Goal: Contribute content

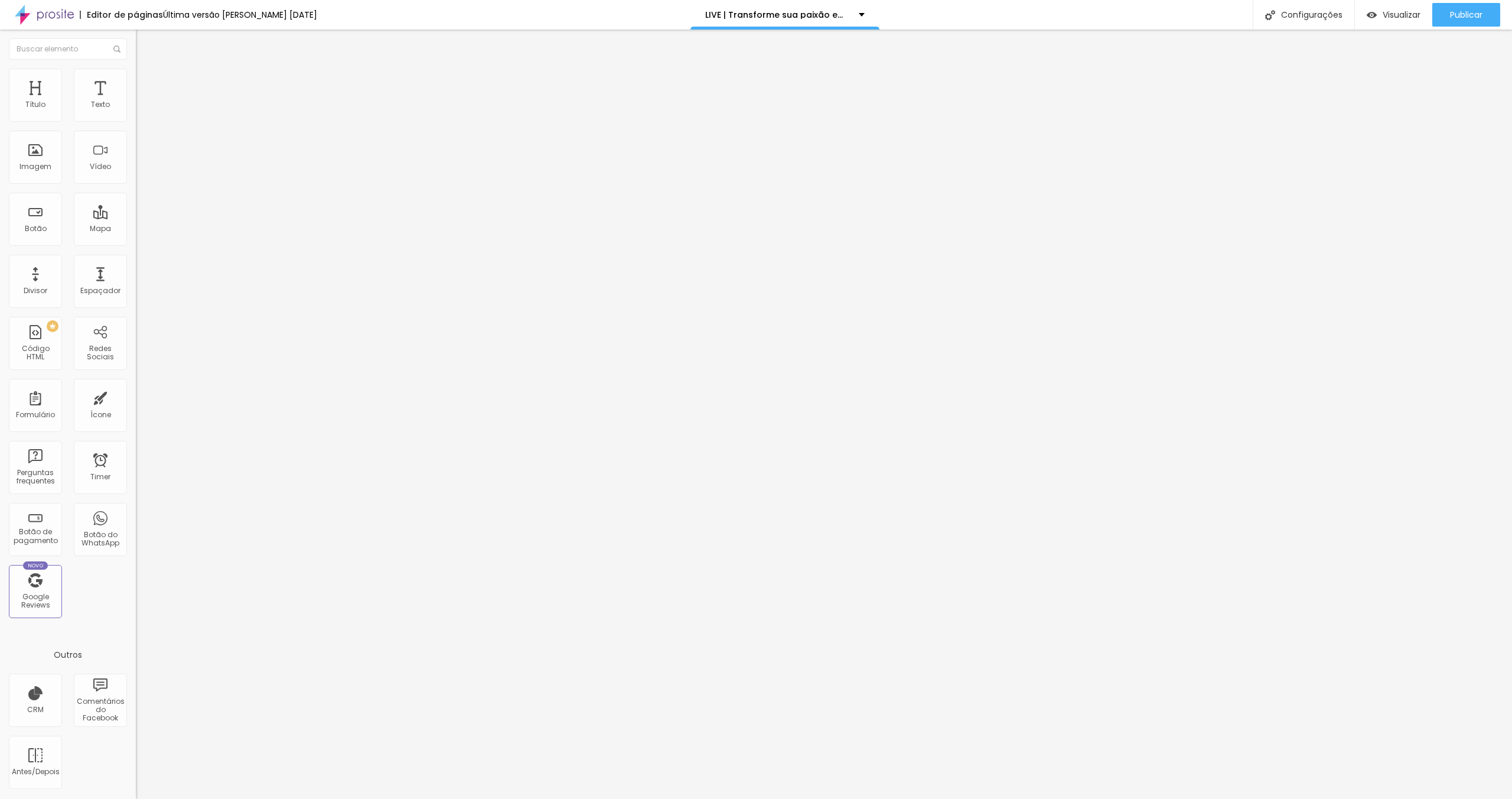
click at [136, 101] on span "Trocar imagem" at bounding box center [168, 97] width 65 height 10
click at [1458, 14] on span "Publicar" at bounding box center [1466, 15] width 33 height 10
click at [136, 101] on span "Trocar imagem" at bounding box center [168, 97] width 65 height 10
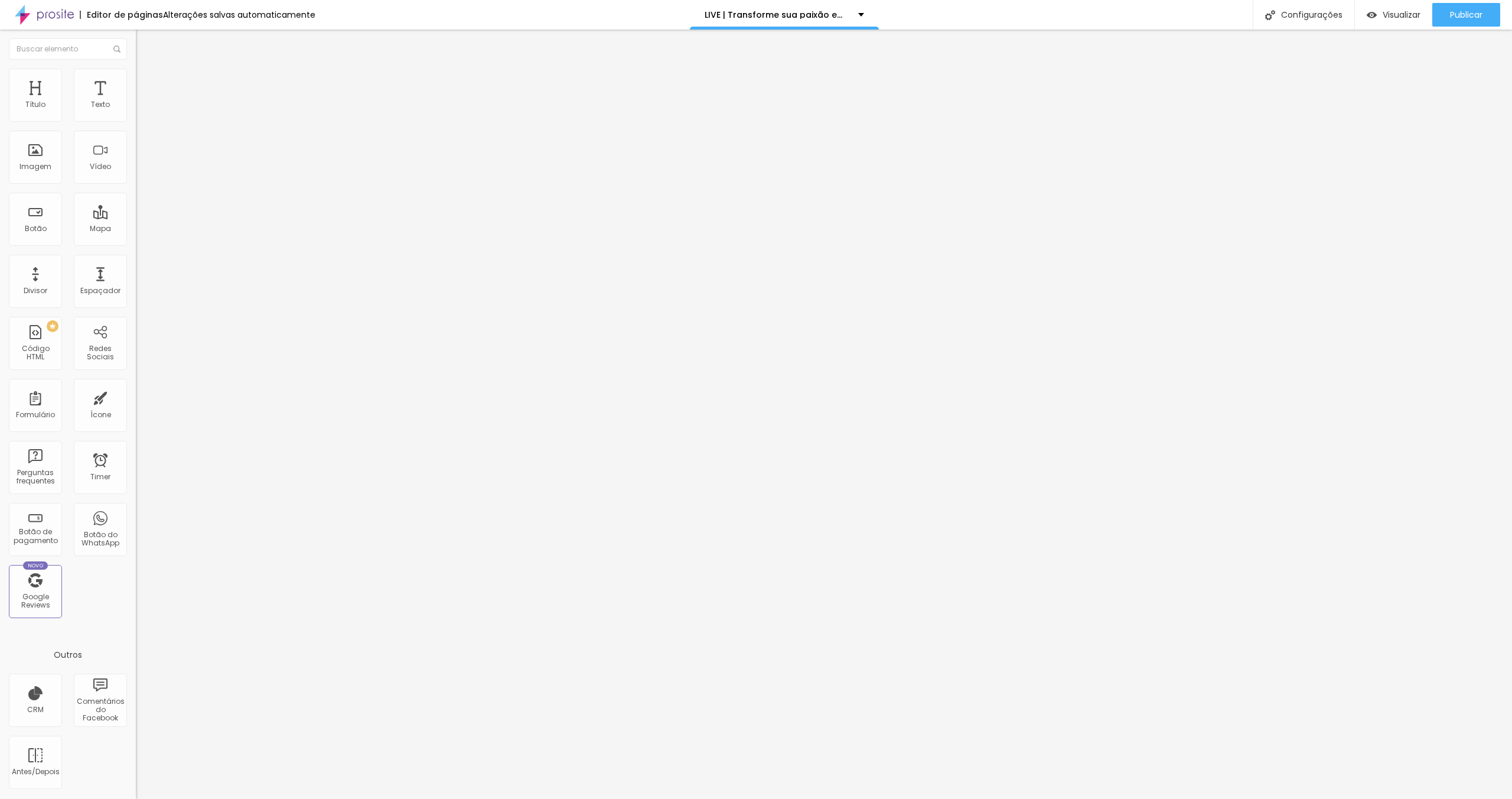
click at [136, 101] on span "Trocar imagem" at bounding box center [168, 97] width 65 height 10
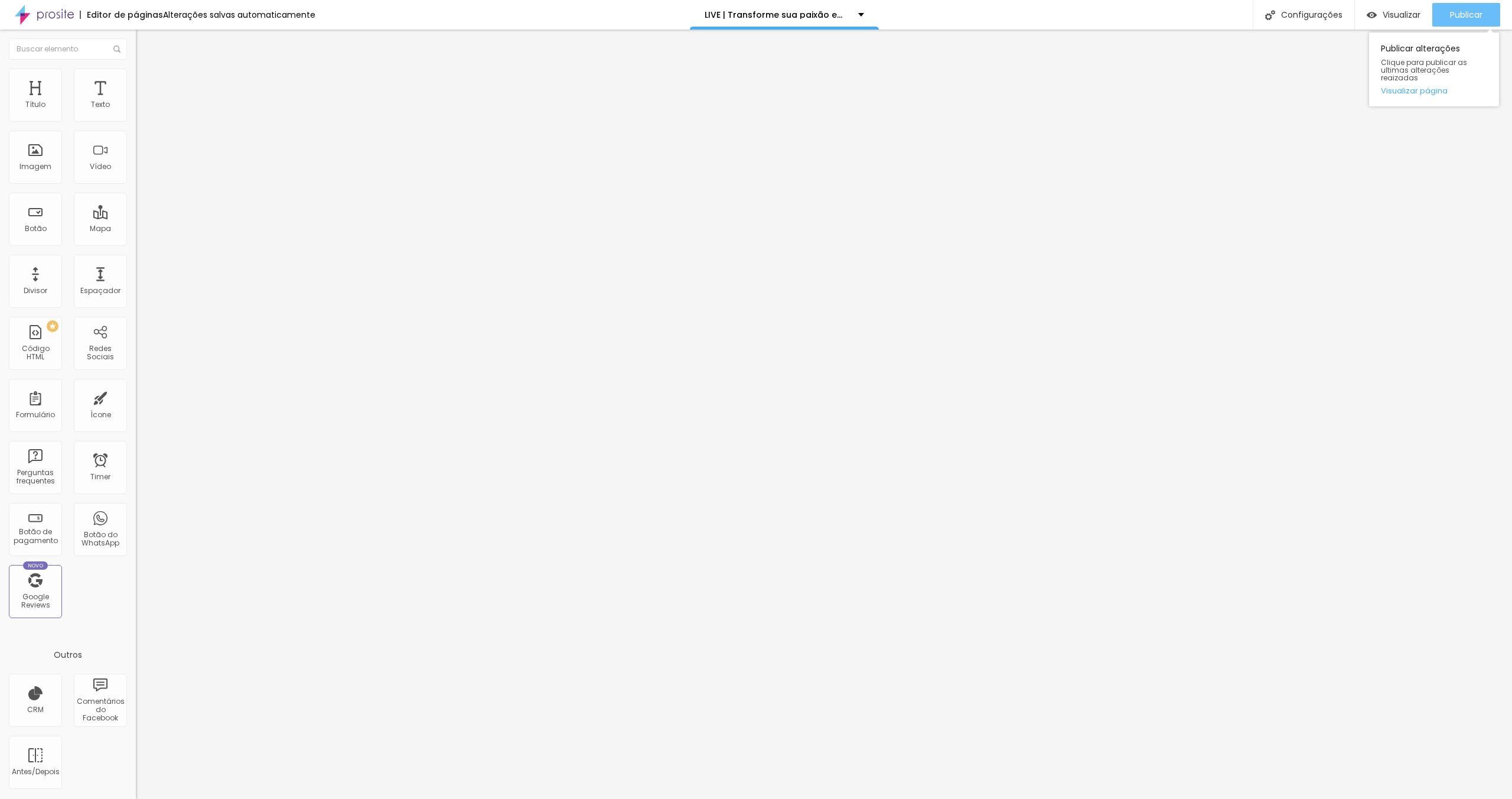
click at [1468, 6] on div "Publicar" at bounding box center [1466, 15] width 33 height 24
click at [1426, 87] on link "Visualizar página" at bounding box center [1434, 91] width 106 height 8
click at [1404, 17] on span "Visualizar" at bounding box center [1401, 15] width 38 height 10
